Goal: Communication & Community: Answer question/provide support

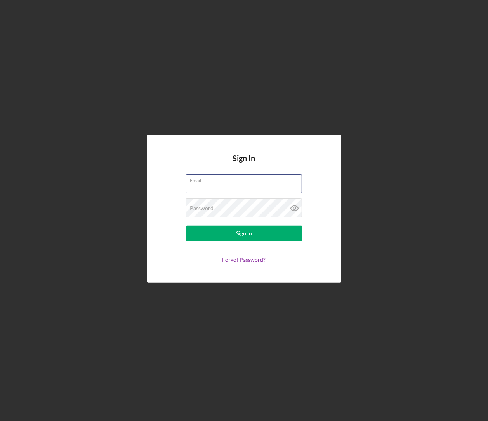
type input "[EMAIL_ADDRESS][DOMAIN_NAME]"
click at [244, 234] on button "Sign In" at bounding box center [244, 234] width 116 height 16
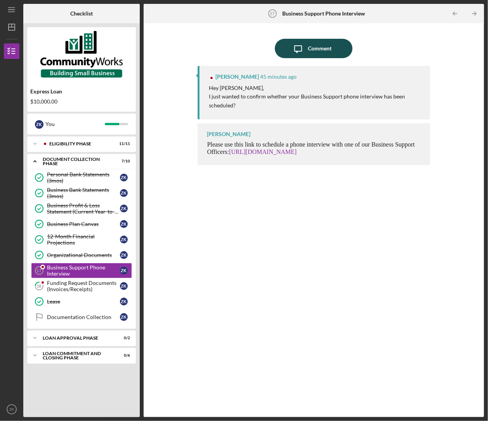
click at [320, 43] on div "Comment" at bounding box center [320, 48] width 24 height 19
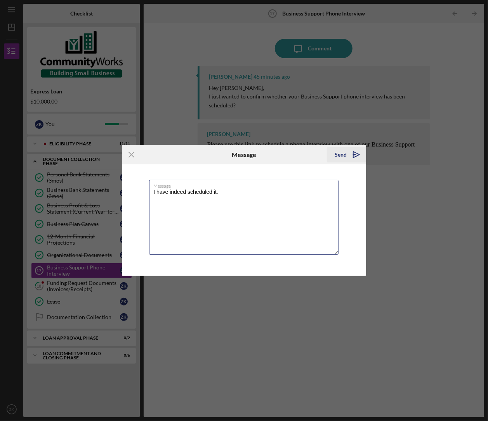
type textarea "I have indeed scheduled it."
click at [349, 154] on icon "Icon/icon-invite-send" at bounding box center [355, 154] width 19 height 19
